Goal: Task Accomplishment & Management: Use online tool/utility

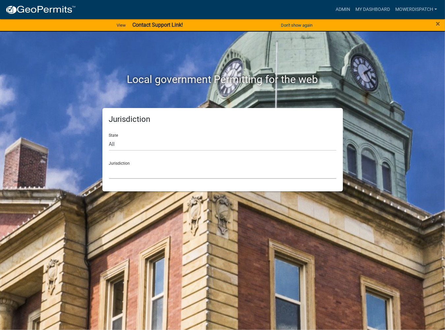
click at [140, 171] on select "[GEOGRAPHIC_DATA], [US_STATE] [GEOGRAPHIC_DATA], [US_STATE][PERSON_NAME][GEOGRA…" at bounding box center [222, 171] width 227 height 13
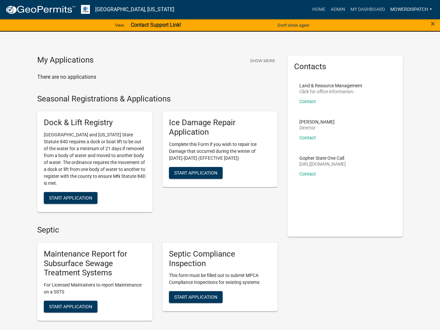
click at [408, 12] on link "MowerDispatch" at bounding box center [410, 9] width 47 height 13
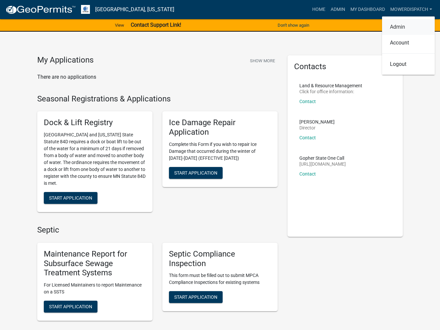
click at [405, 27] on link "Admin" at bounding box center [408, 27] width 53 height 16
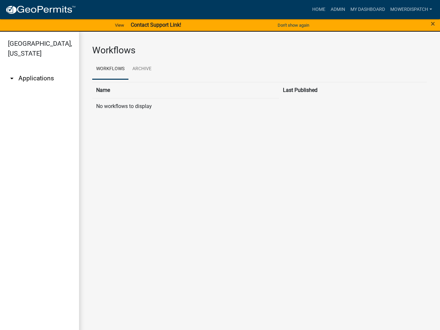
click at [42, 76] on link "arrow_drop_down Applications" at bounding box center [39, 78] width 79 height 16
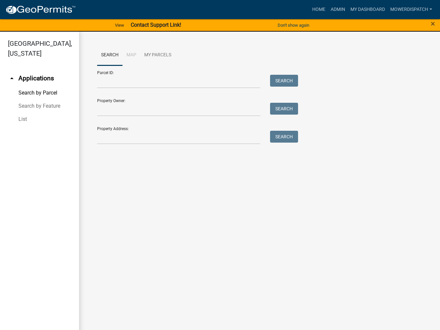
click at [41, 76] on link "arrow_drop_up Applications" at bounding box center [39, 78] width 79 height 16
click at [339, 10] on link "Admin" at bounding box center [338, 9] width 20 height 13
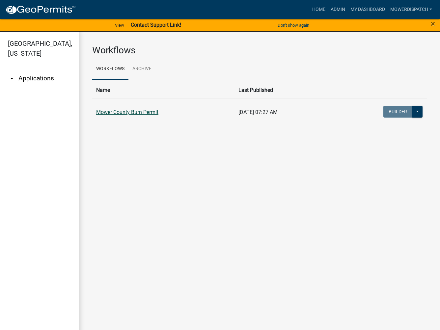
click at [146, 109] on link "Mower County Burn Permit" at bounding box center [127, 112] width 62 height 6
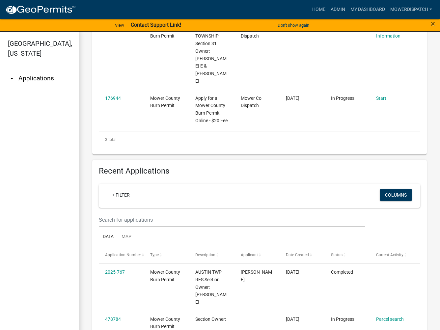
scroll to position [263, 0]
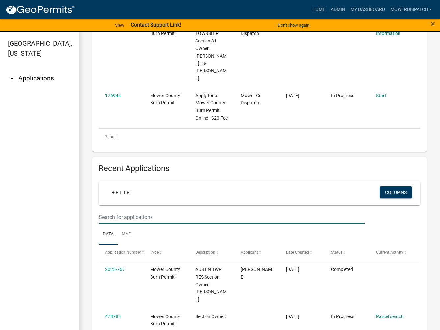
click at [154, 224] on input "text" at bounding box center [232, 216] width 266 height 13
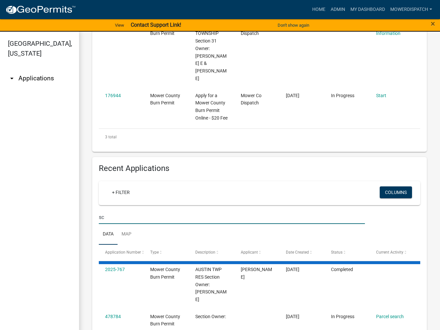
type input "s"
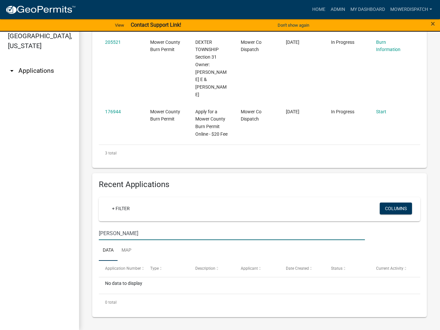
scroll to position [8, 0]
click at [125, 234] on input "[PERSON_NAME]" at bounding box center [232, 232] width 266 height 13
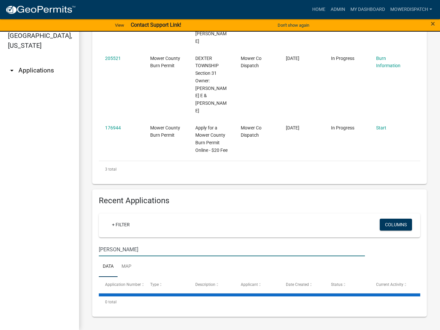
scroll to position [247, 0]
click at [142, 256] on ul "Data Map" at bounding box center [259, 266] width 321 height 21
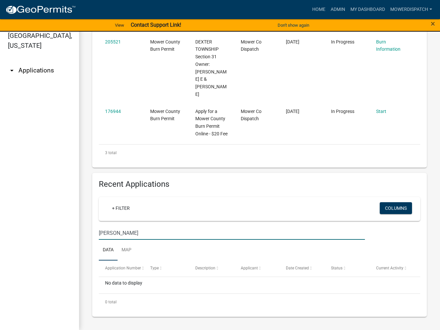
drag, startPoint x: 149, startPoint y: 235, endPoint x: 122, endPoint y: 233, distance: 26.8
click at [122, 233] on input "[PERSON_NAME]" at bounding box center [232, 232] width 266 height 13
click at [137, 235] on input "[PERSON_NAME]" at bounding box center [232, 232] width 266 height 13
drag, startPoint x: 166, startPoint y: 232, endPoint x: 120, endPoint y: 233, distance: 46.1
click at [120, 233] on input "[PERSON_NAME]" at bounding box center [232, 232] width 266 height 13
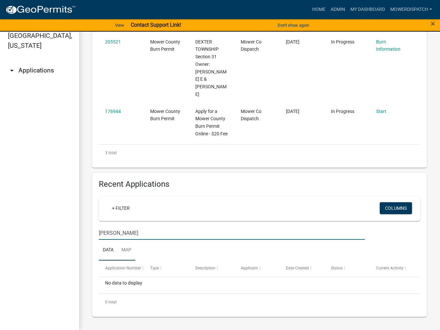
type input "[PERSON_NAME]"
click at [131, 251] on link "Map" at bounding box center [126, 250] width 18 height 21
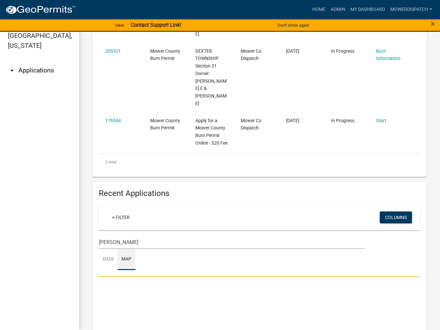
scroll to position [247, 0]
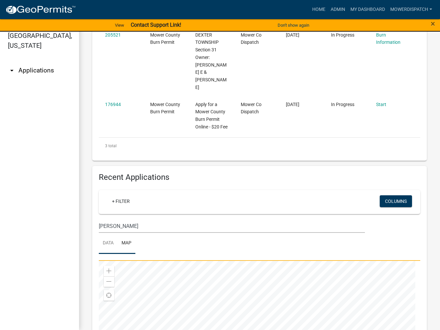
click at [104, 249] on link "Data" at bounding box center [108, 243] width 19 height 21
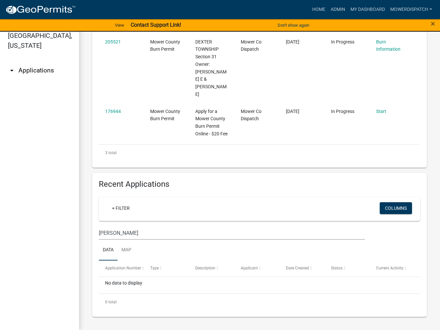
scroll to position [247, 0]
drag, startPoint x: 144, startPoint y: 234, endPoint x: 89, endPoint y: 228, distance: 55.0
click at [91, 228] on div "Recent Applications + Filter Columns [PERSON_NAME] Data Map Application Number …" at bounding box center [259, 245] width 344 height 144
click at [186, 253] on ul "Data Map" at bounding box center [259, 250] width 321 height 21
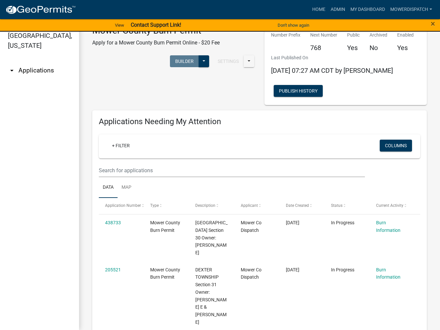
scroll to position [0, 0]
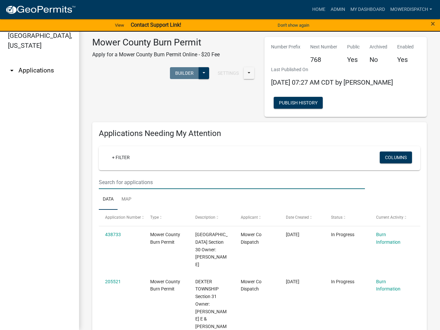
click at [151, 181] on input "text" at bounding box center [232, 181] width 266 height 13
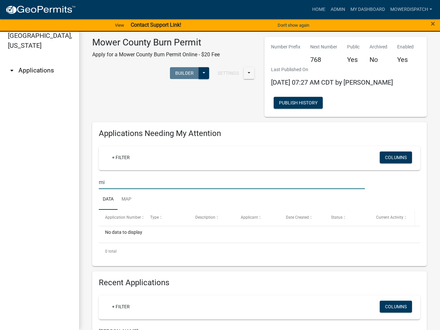
type input "m"
